Goal: Transaction & Acquisition: Obtain resource

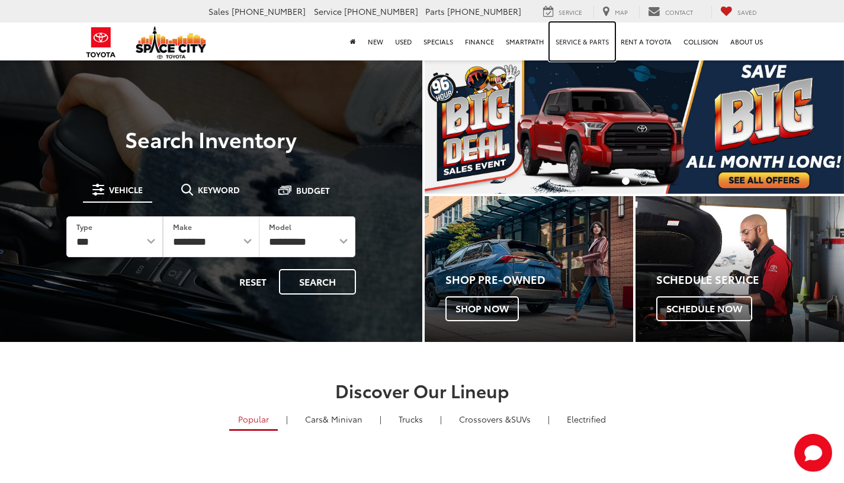
click at [582, 37] on link "Service & Parts" at bounding box center [582, 42] width 65 height 38
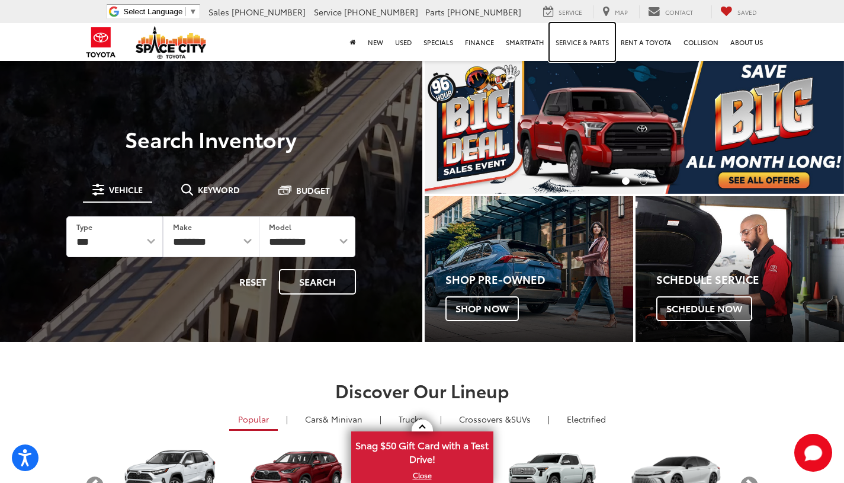
click at [581, 42] on link "Service & Parts" at bounding box center [582, 42] width 65 height 38
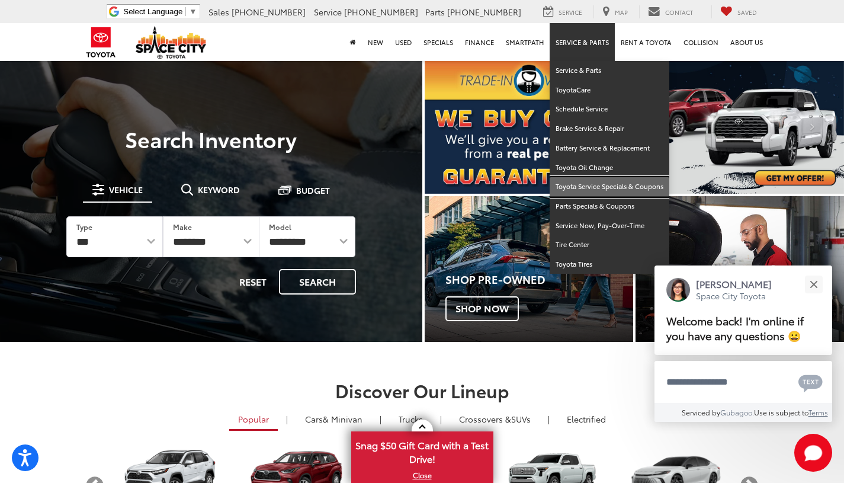
click at [620, 187] on link "Toyota Service Specials & Coupons" at bounding box center [610, 187] width 120 height 20
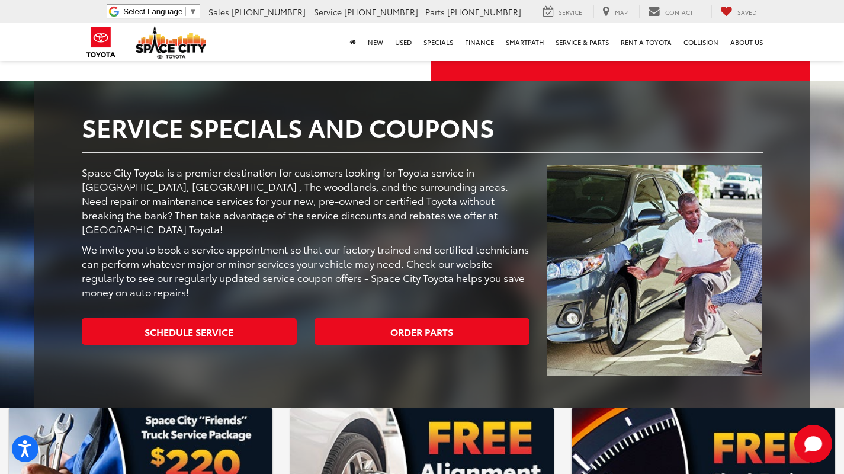
scroll to position [137, 0]
